Goal: Task Accomplishment & Management: Manage account settings

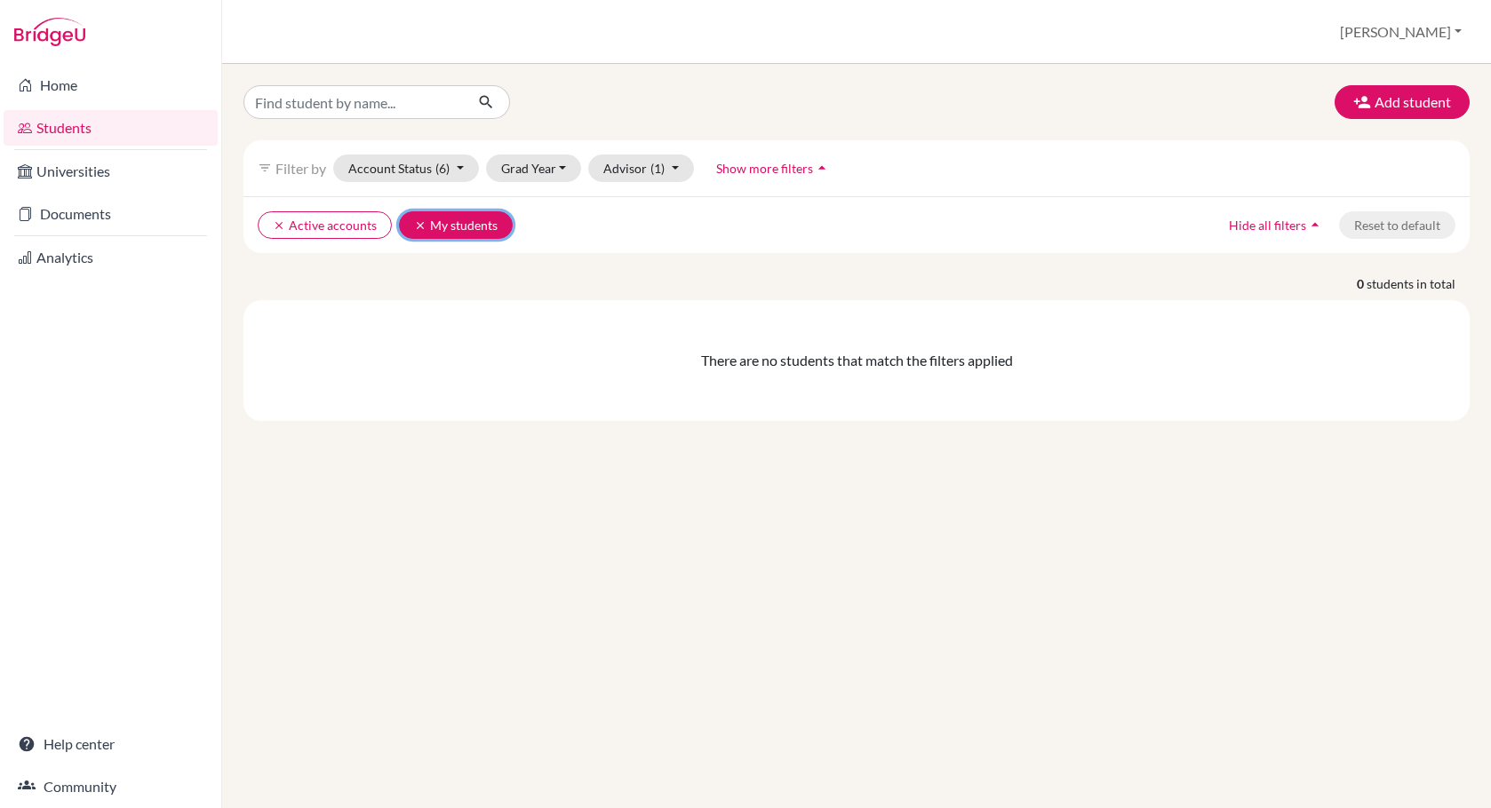
click at [418, 222] on icon "clear" at bounding box center [420, 225] width 12 height 12
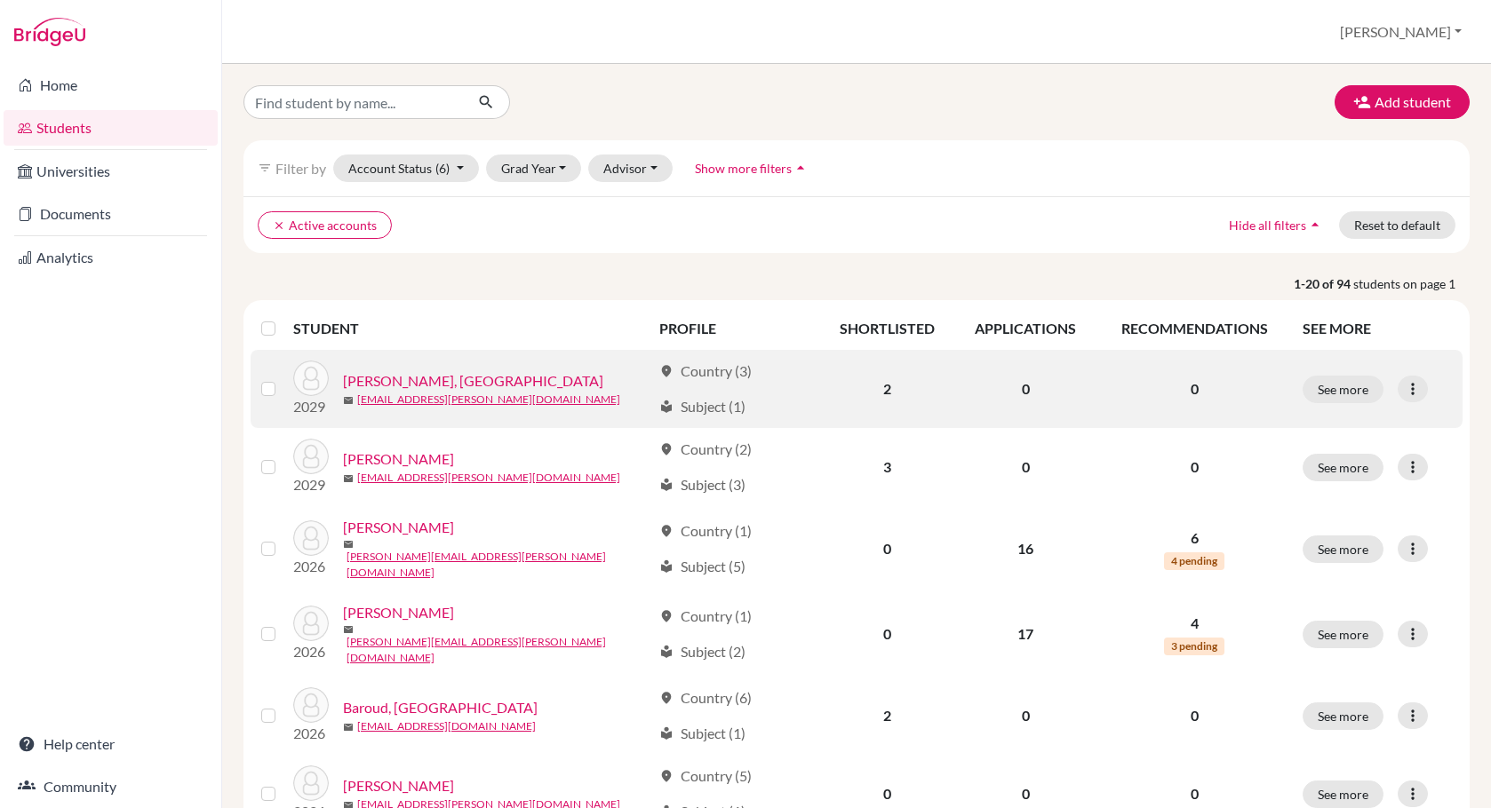
click at [282, 378] on label at bounding box center [282, 378] width 0 height 0
click at [0, 0] on input "checkbox" at bounding box center [0, 0] width 0 height 0
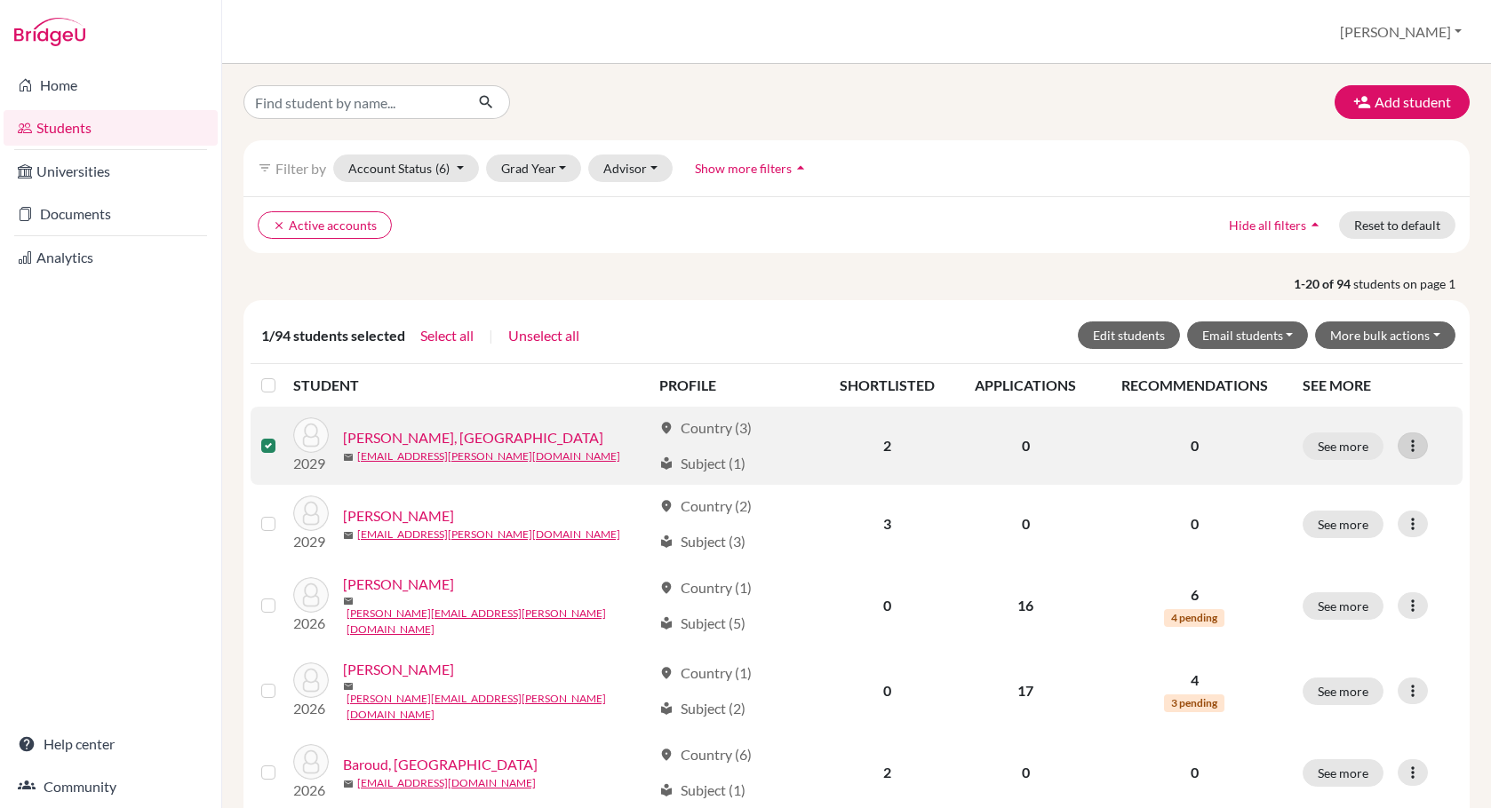
click at [1413, 449] on icon at bounding box center [1413, 446] width 18 height 18
click at [1325, 479] on button "Edit student" at bounding box center [1335, 483] width 140 height 28
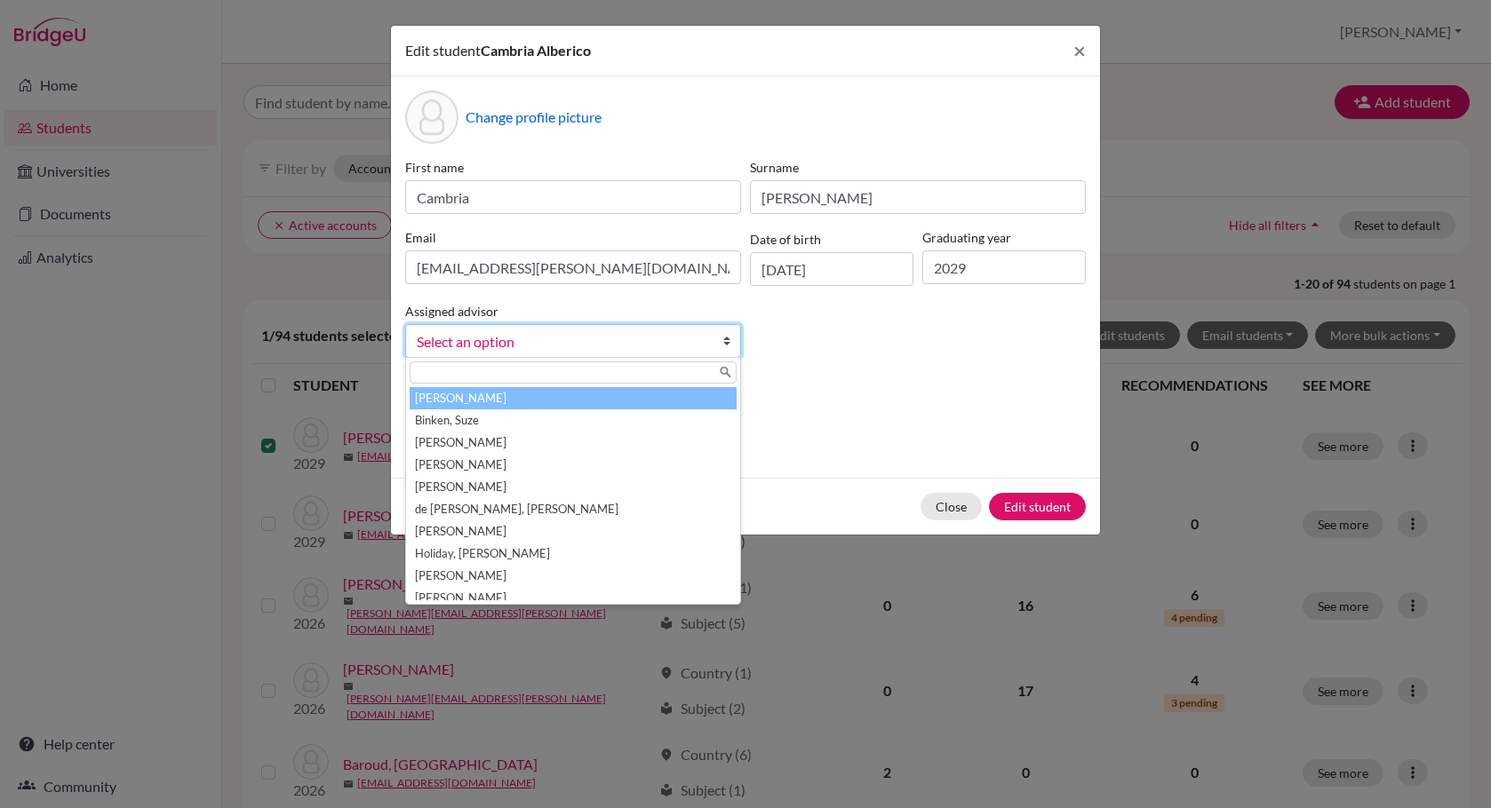
click at [727, 338] on b at bounding box center [731, 341] width 18 height 32
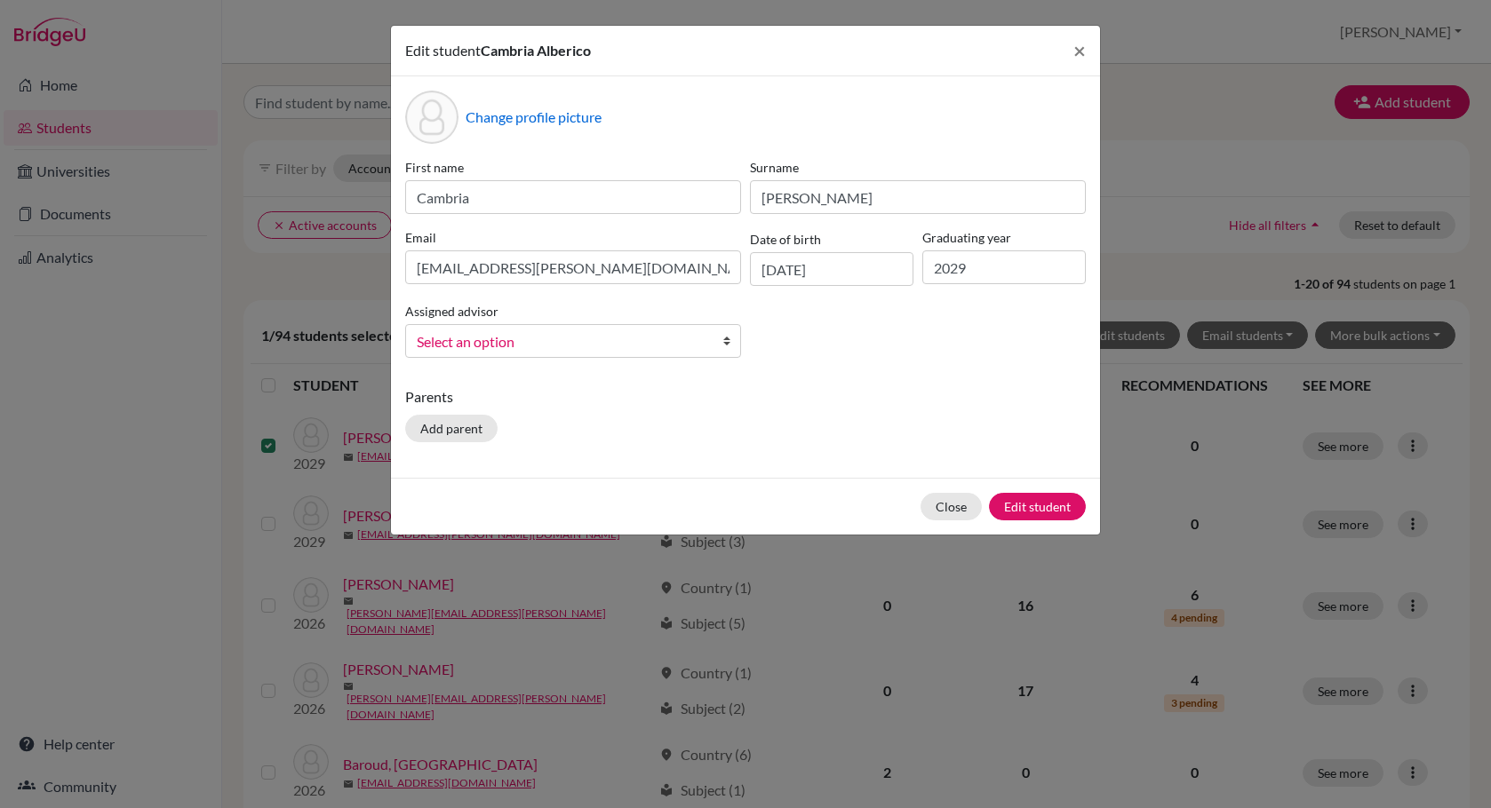
click at [727, 338] on b at bounding box center [731, 341] width 18 height 32
click at [1077, 52] on span "×" at bounding box center [1079, 50] width 12 height 26
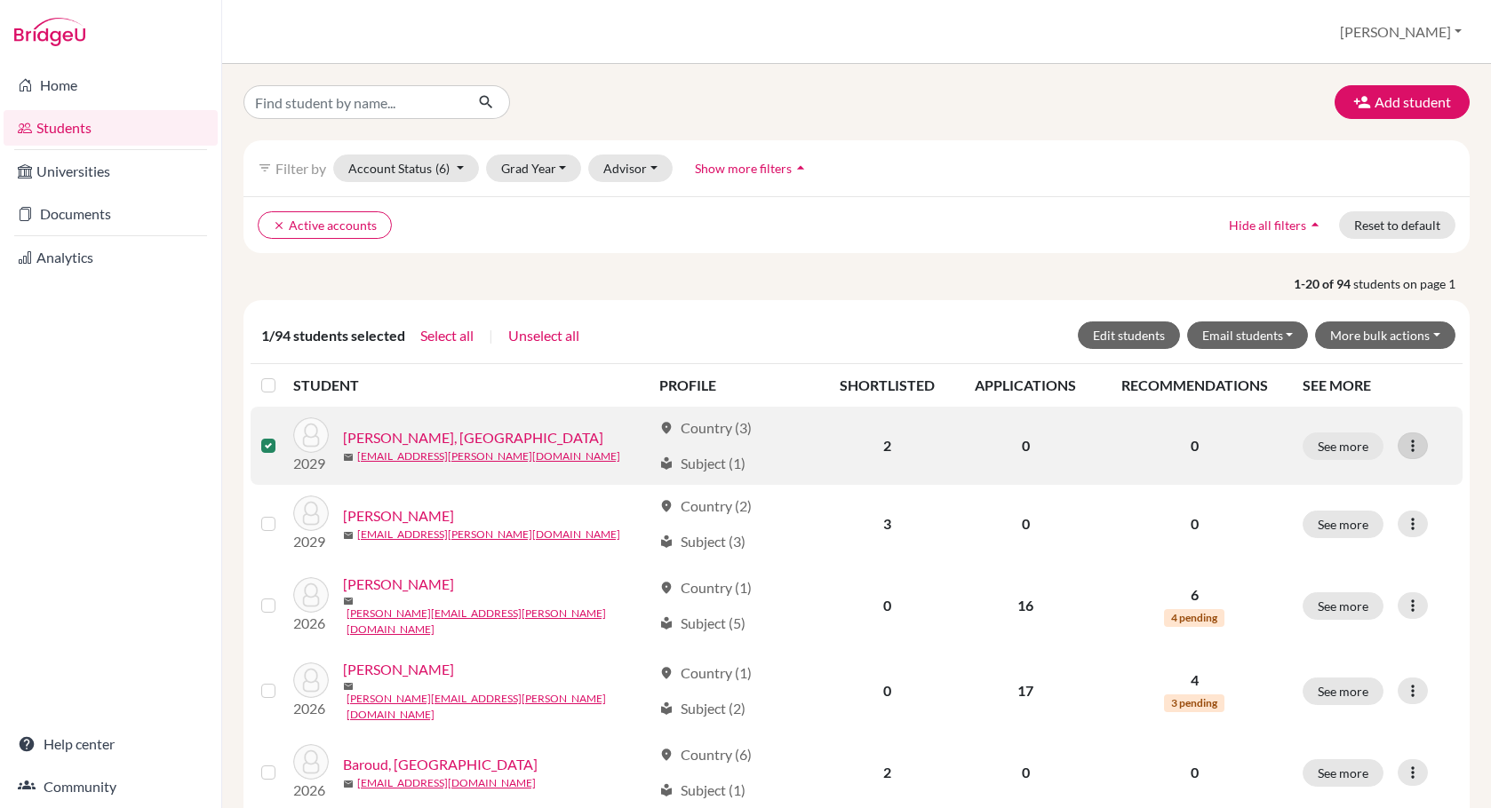
click at [1415, 445] on icon at bounding box center [1413, 446] width 18 height 18
click at [1337, 445] on button "See more" at bounding box center [1342, 447] width 81 height 28
click at [1335, 444] on button "See more" at bounding box center [1342, 447] width 81 height 28
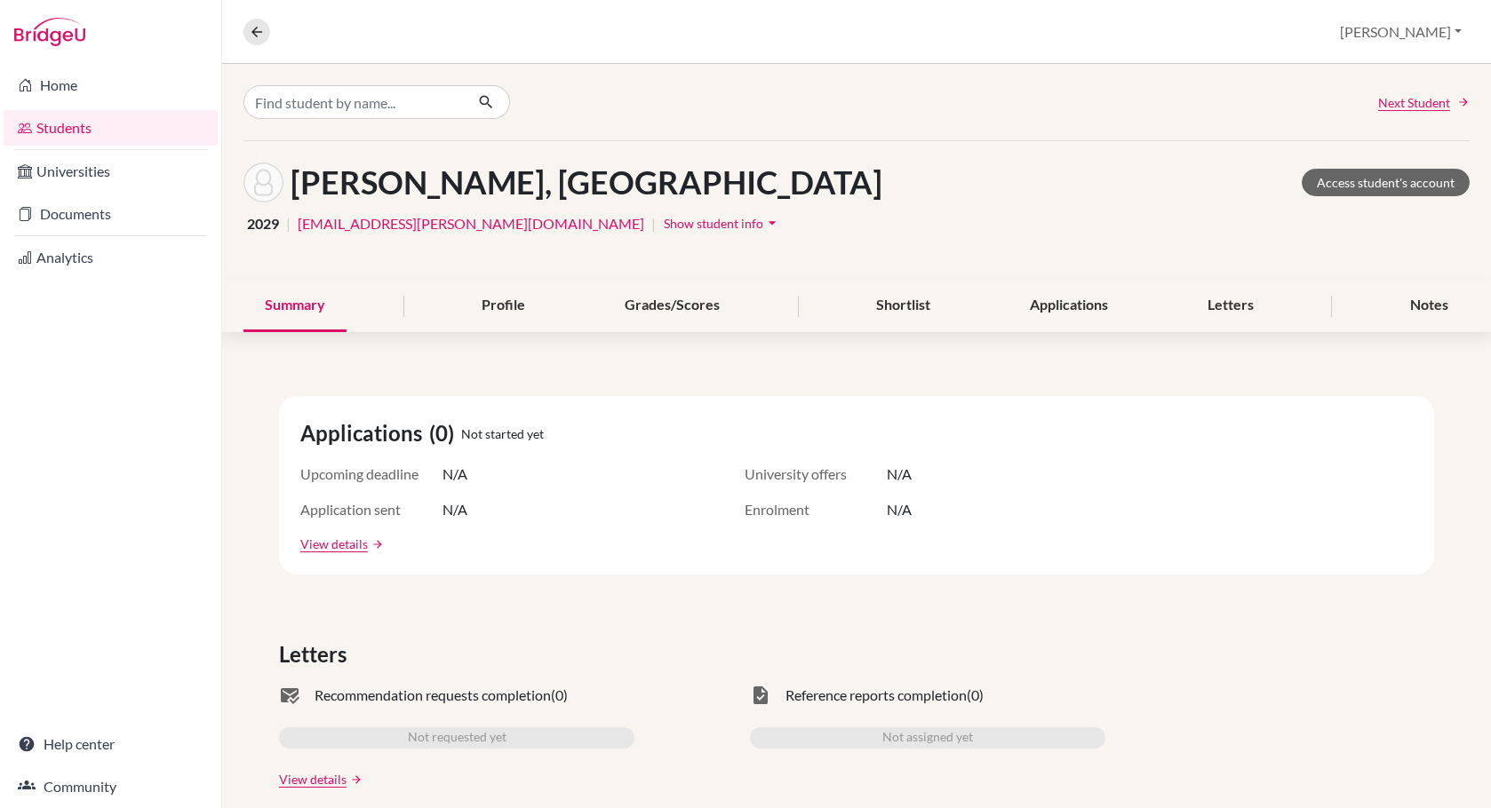
click at [62, 130] on link "Students" at bounding box center [111, 128] width 214 height 36
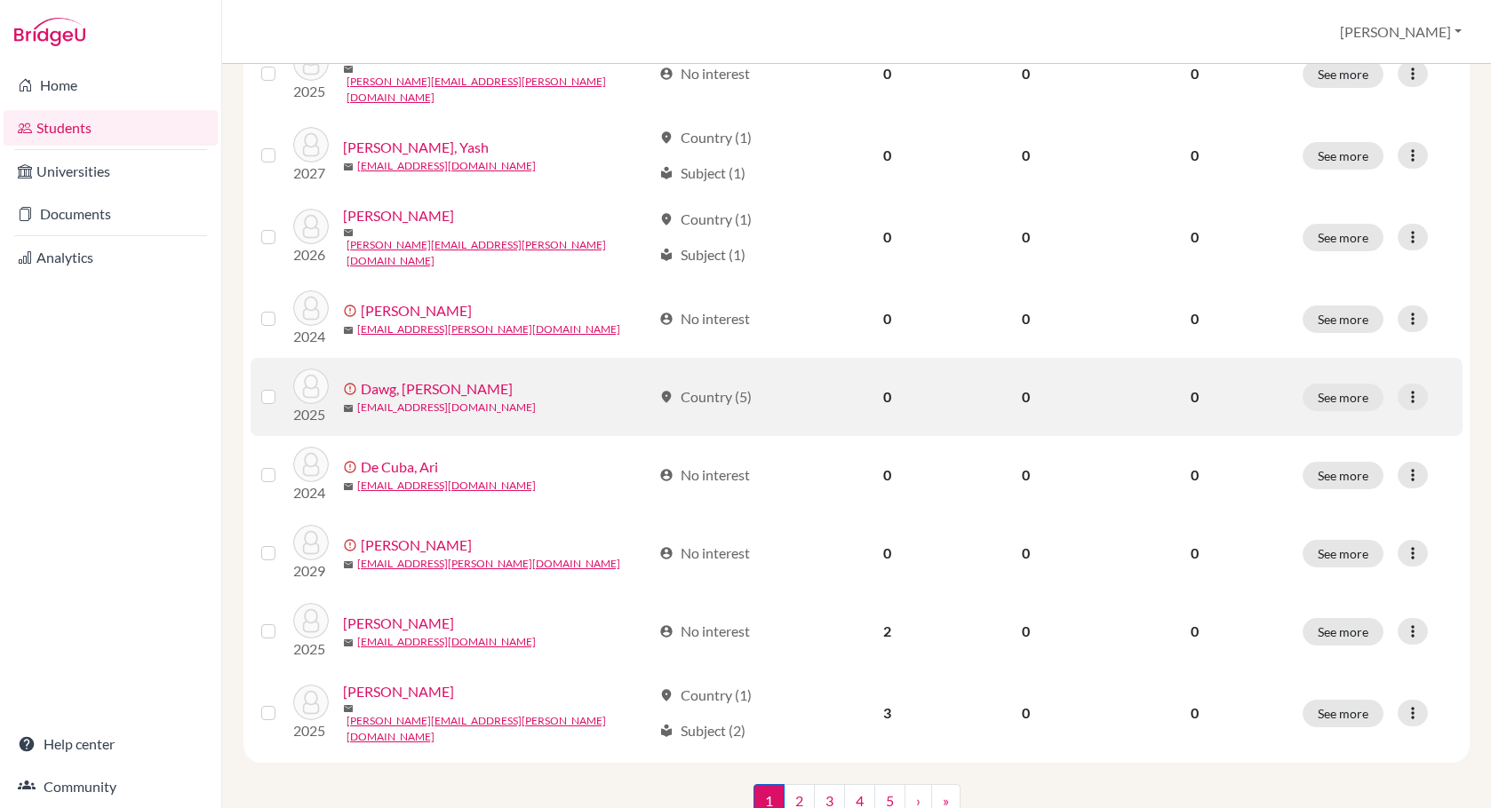
scroll to position [1209, 0]
